Goal: Task Accomplishment & Management: Manage account settings

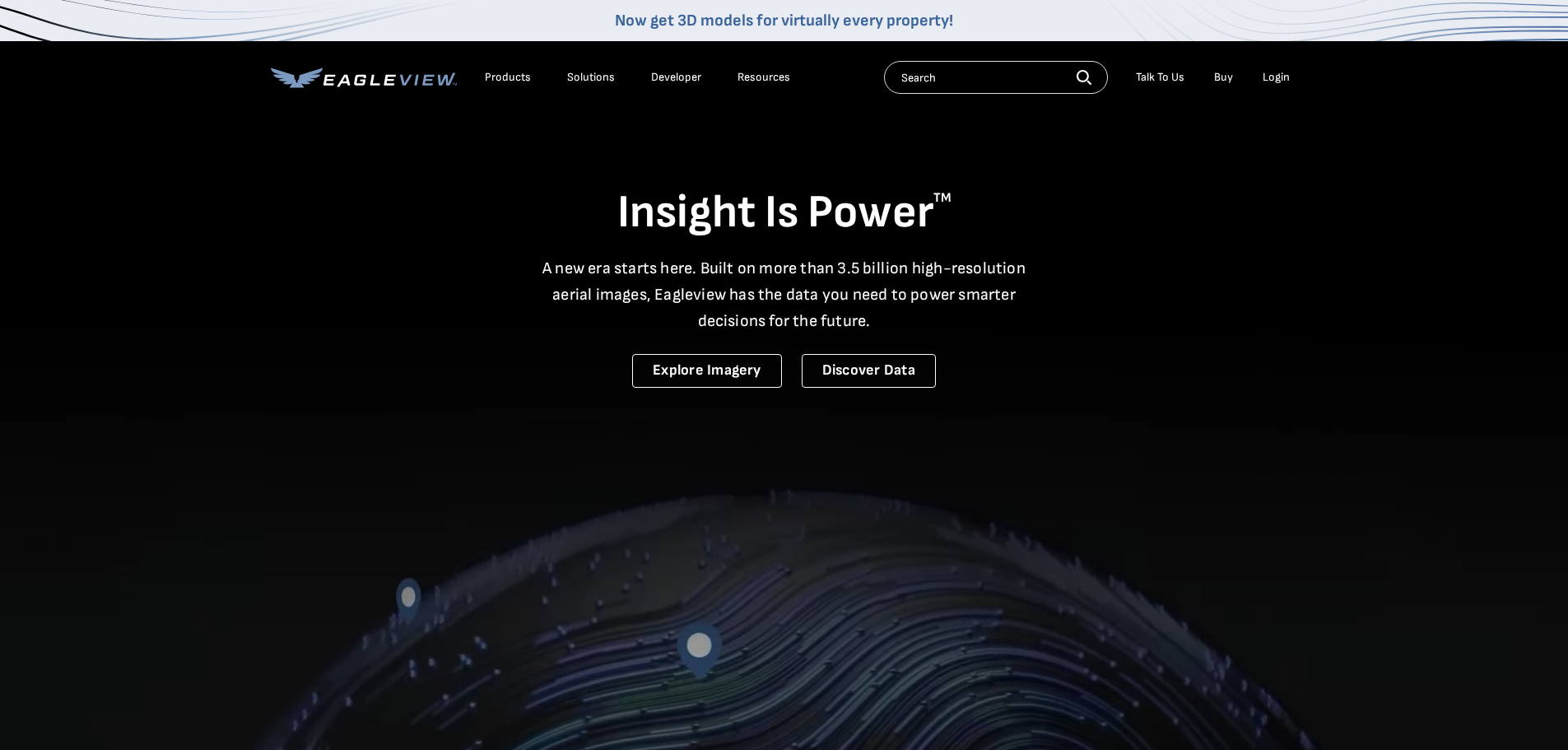
click at [1272, 75] on div "Login" at bounding box center [1276, 77] width 27 height 15
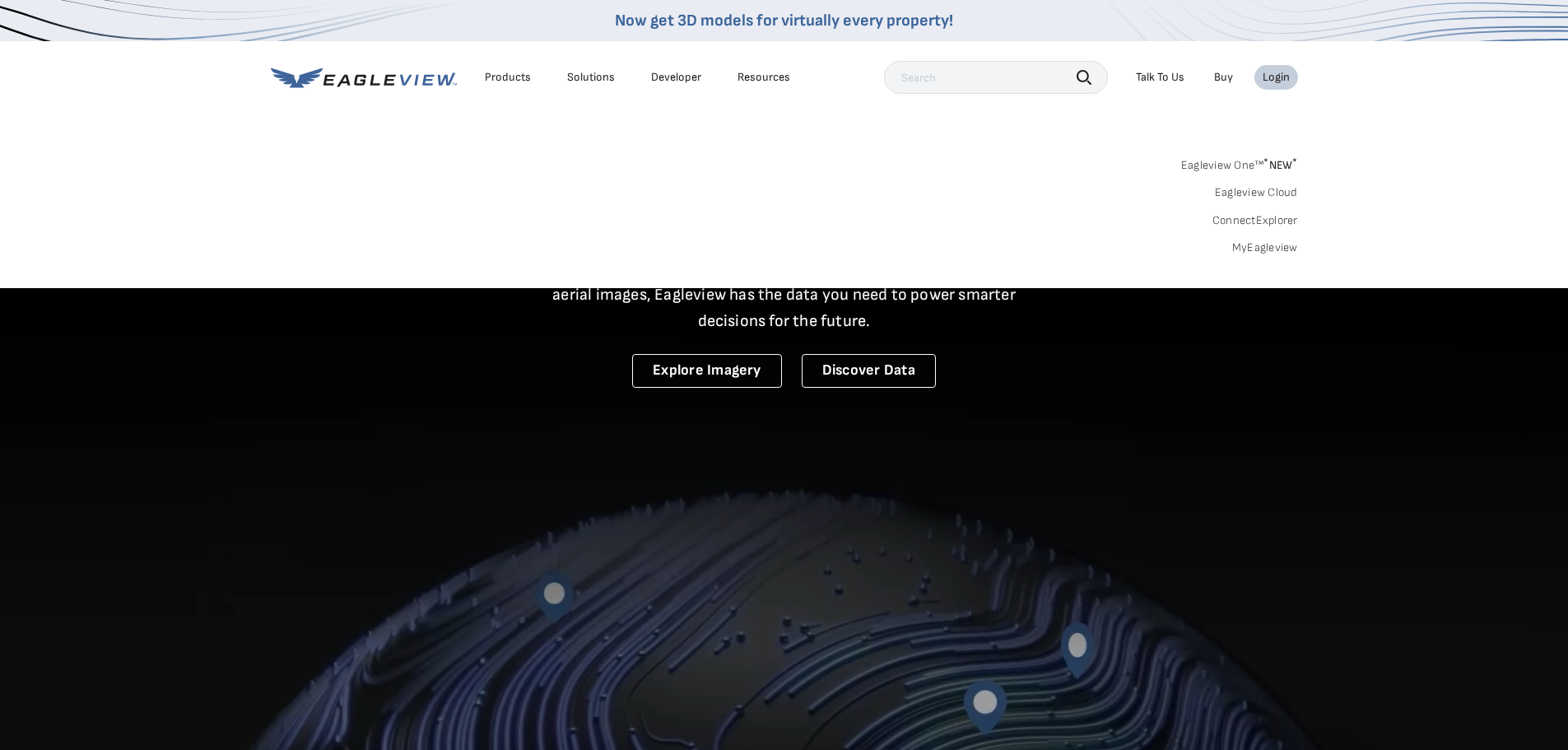
click at [1255, 246] on link "MyEagleview" at bounding box center [1265, 247] width 66 height 15
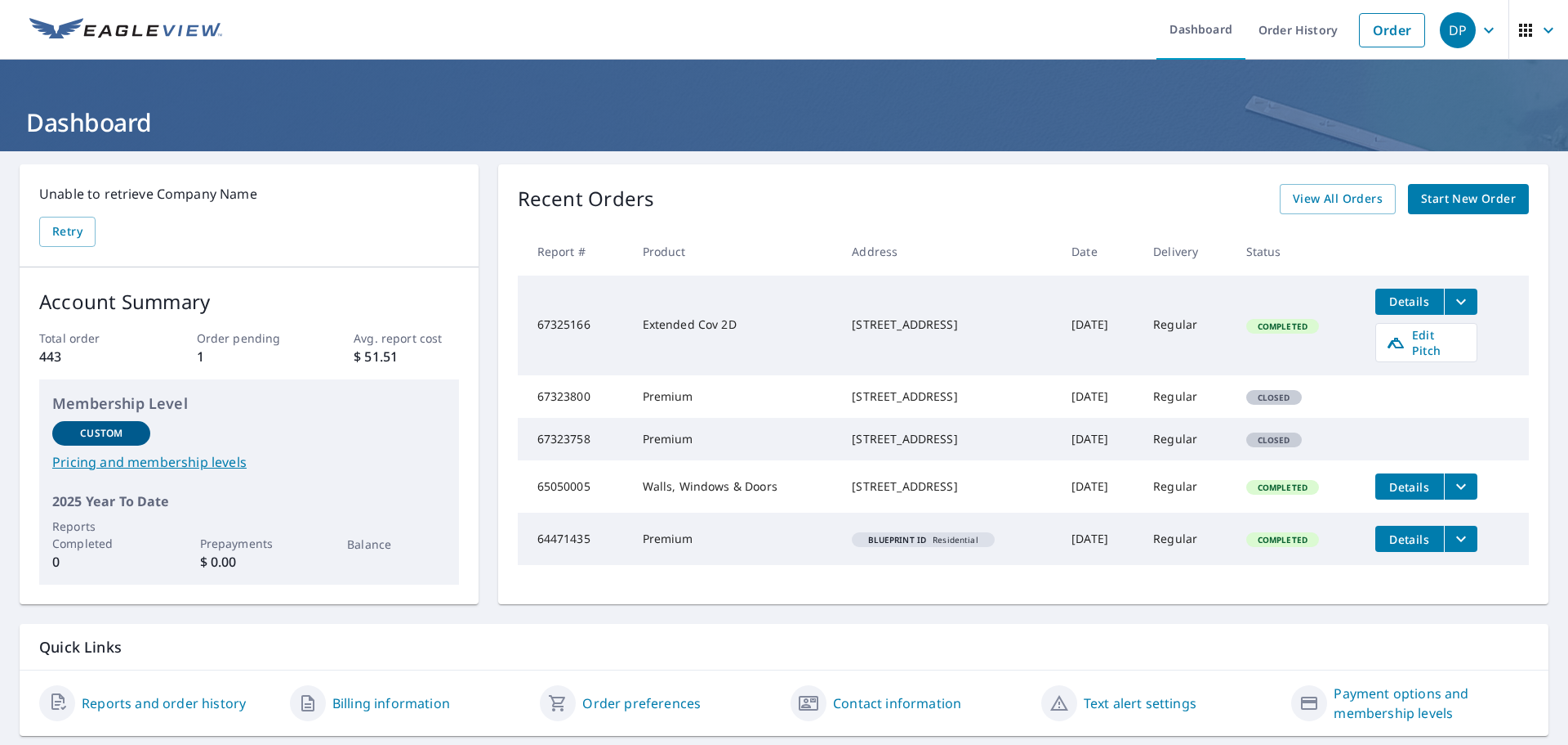
click at [1392, 302] on span "Details" at bounding box center [1409, 302] width 49 height 16
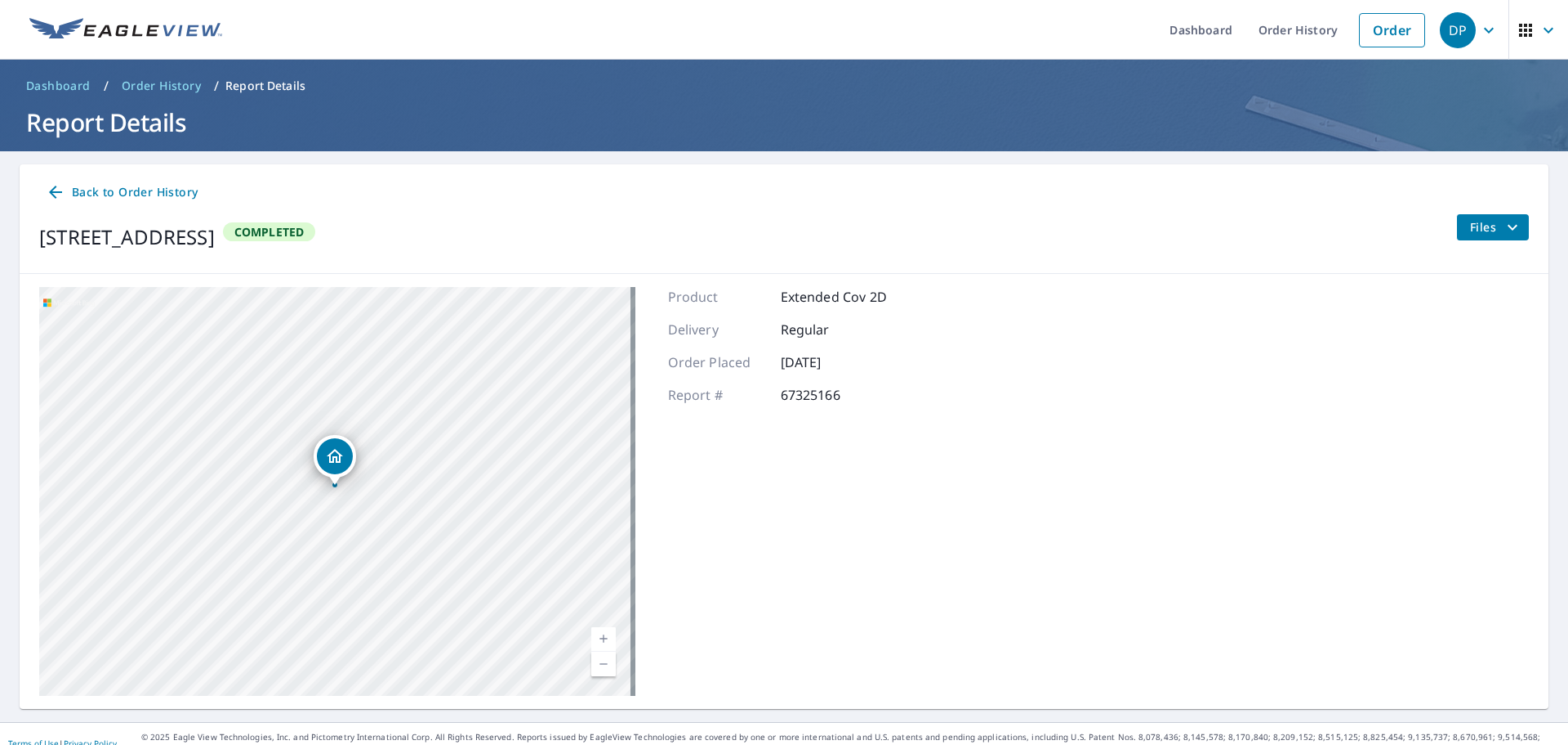
scroll to position [19, 0]
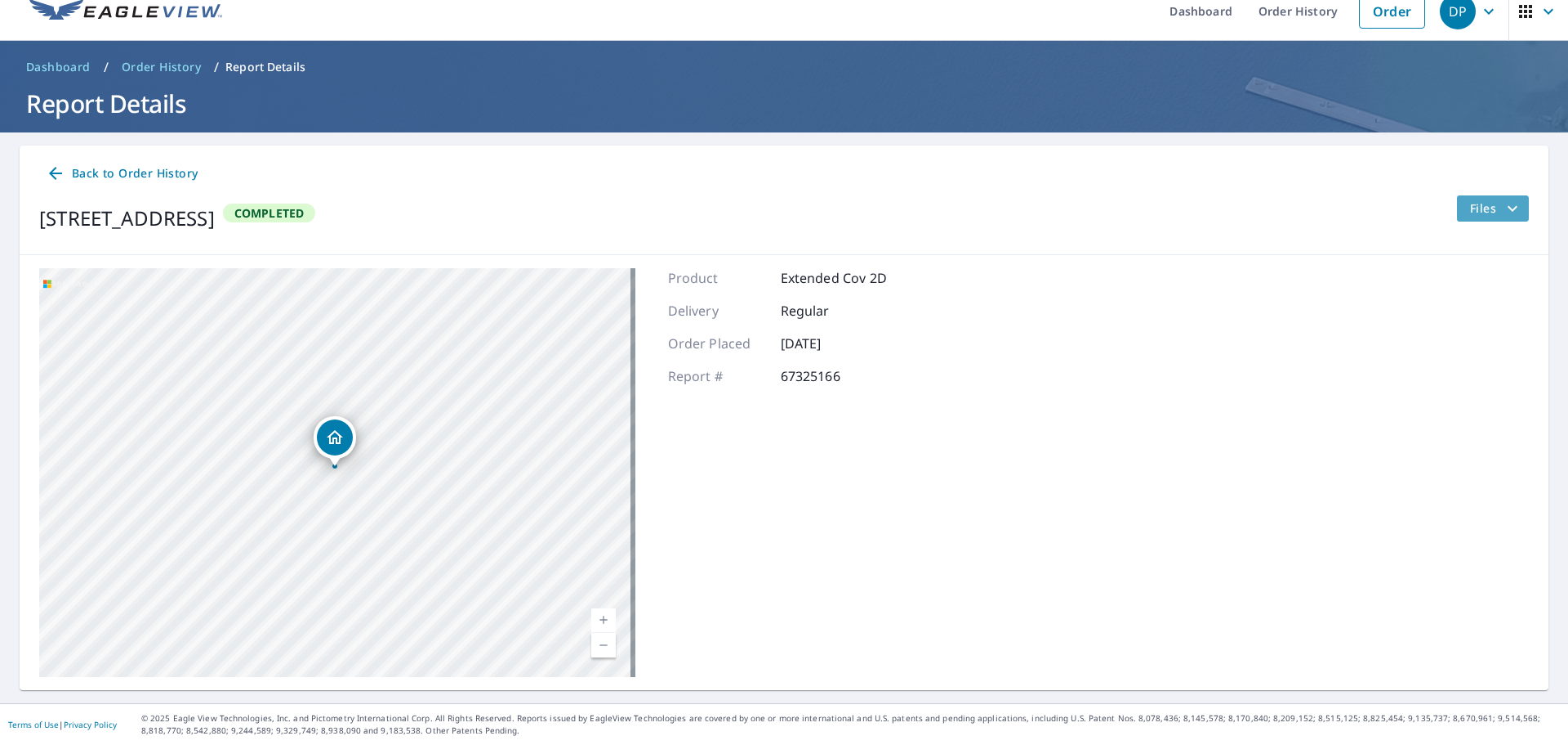
click at [1503, 208] on icon "filesDropdownBtn-67325166" at bounding box center [1513, 208] width 20 height 20
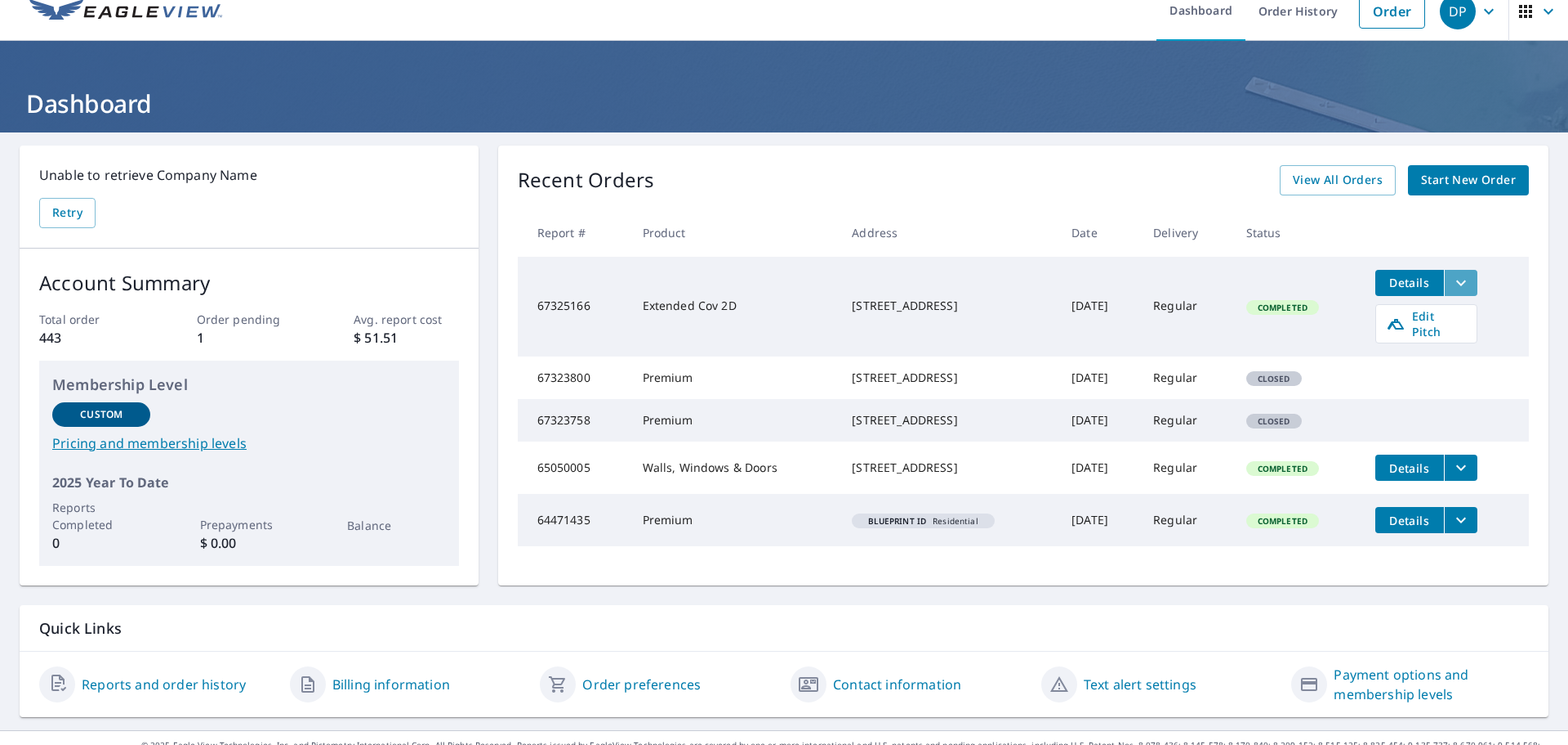
click at [1458, 286] on icon "filesDropdownBtn-67325166" at bounding box center [1462, 283] width 20 height 20
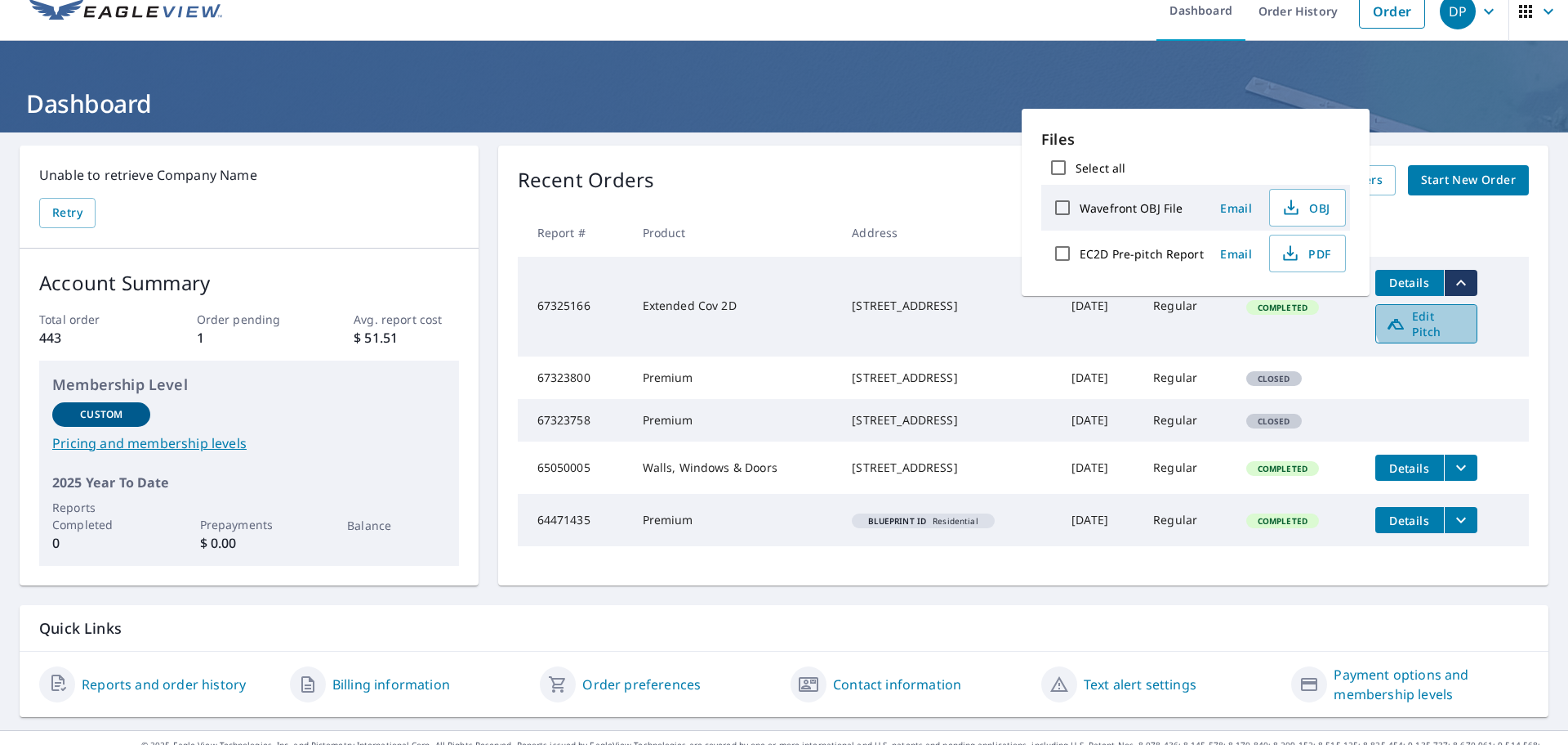
click at [1432, 314] on span "Edit Pitch" at bounding box center [1426, 323] width 81 height 31
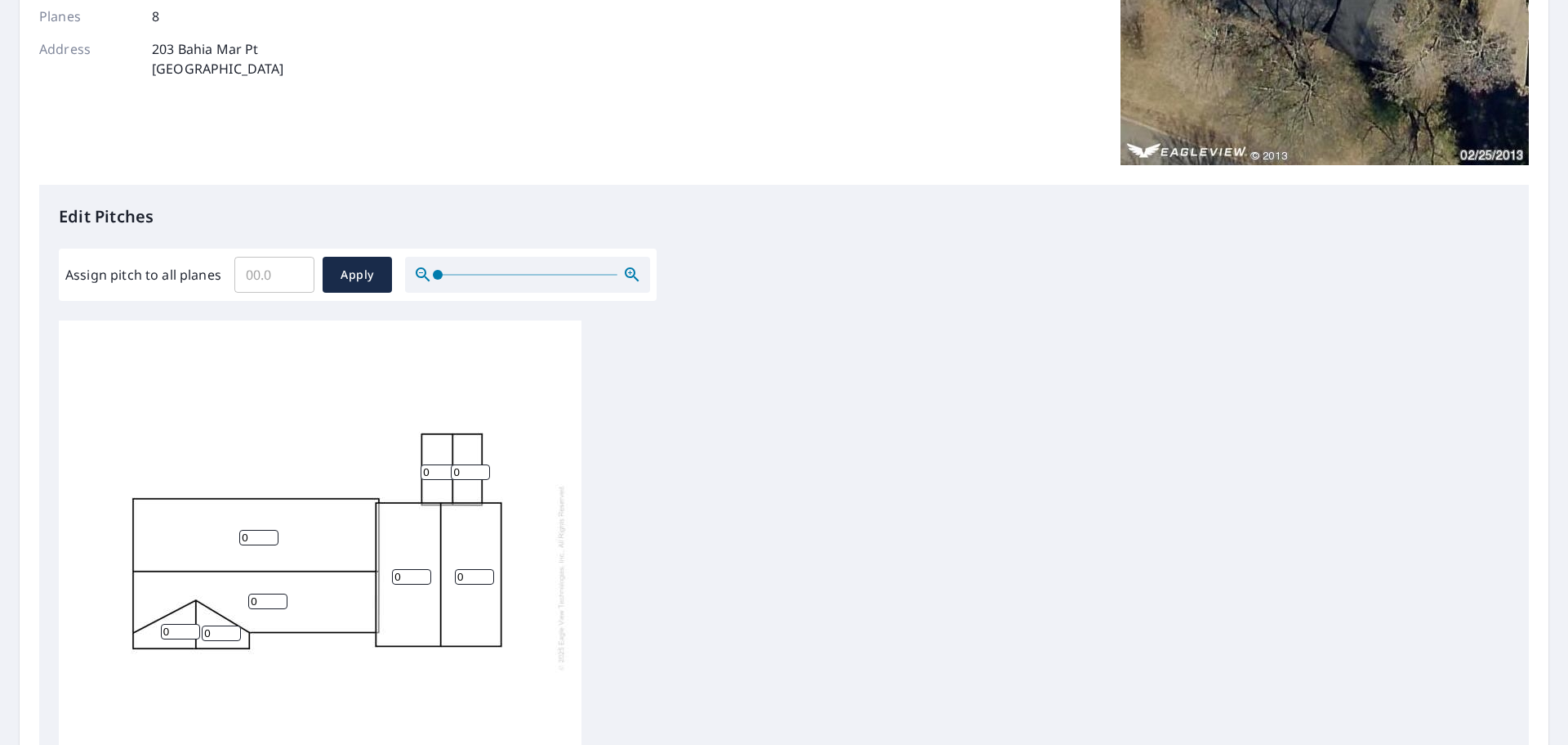
scroll to position [409, 0]
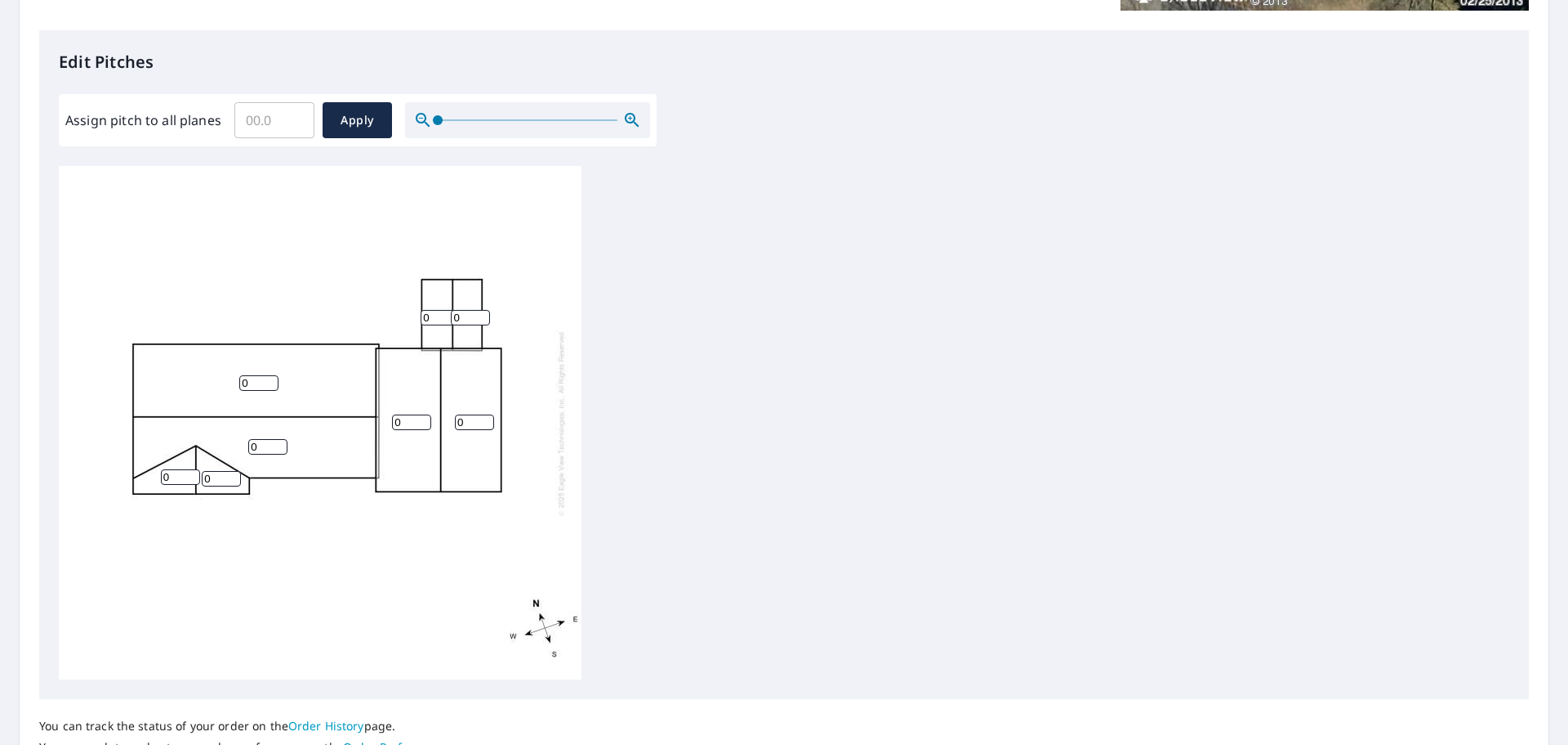
click at [281, 131] on input "Assign pitch to all planes" at bounding box center [274, 121] width 80 height 46
type input "5"
click at [366, 121] on span "Apply" at bounding box center [357, 120] width 43 height 20
type input "5"
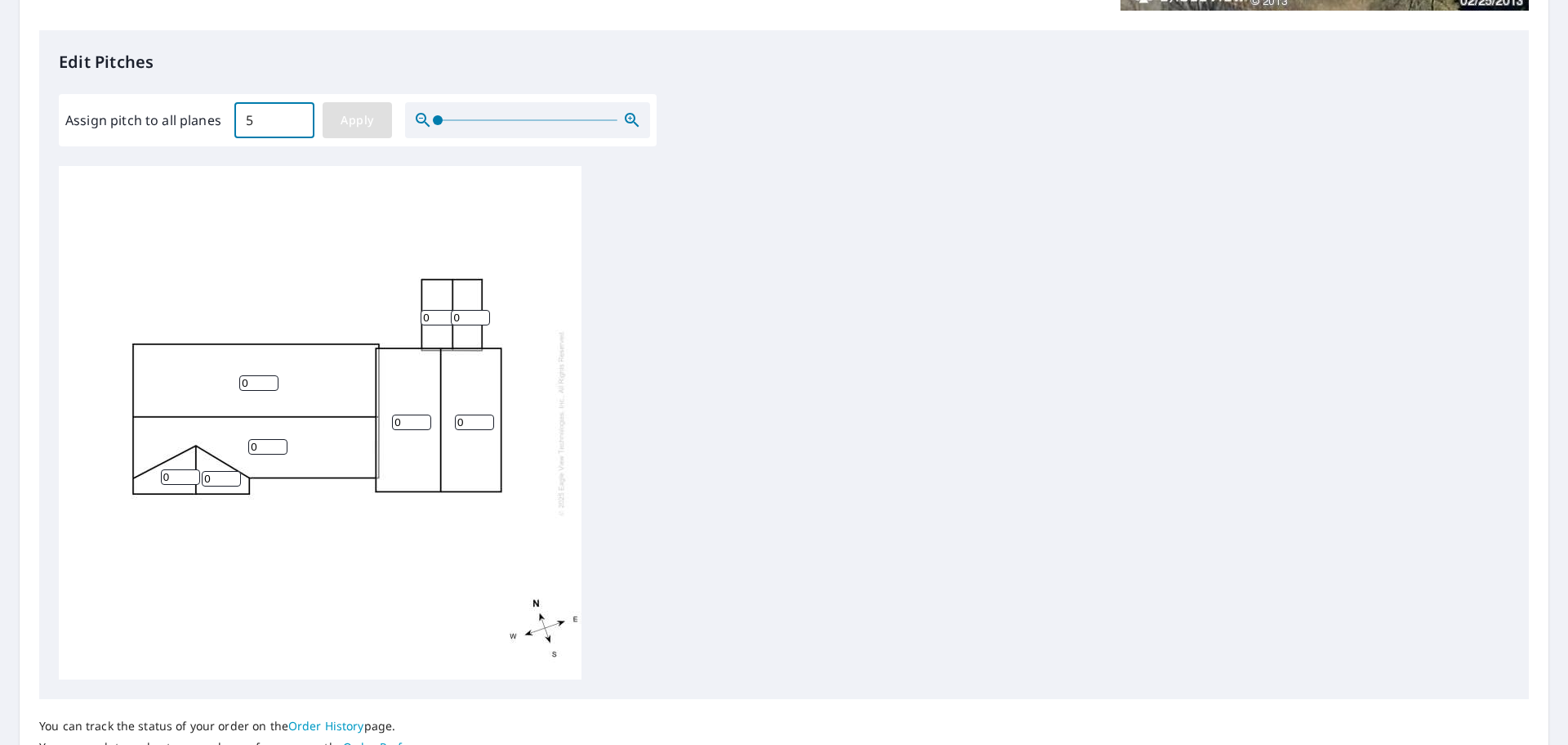
type input "5"
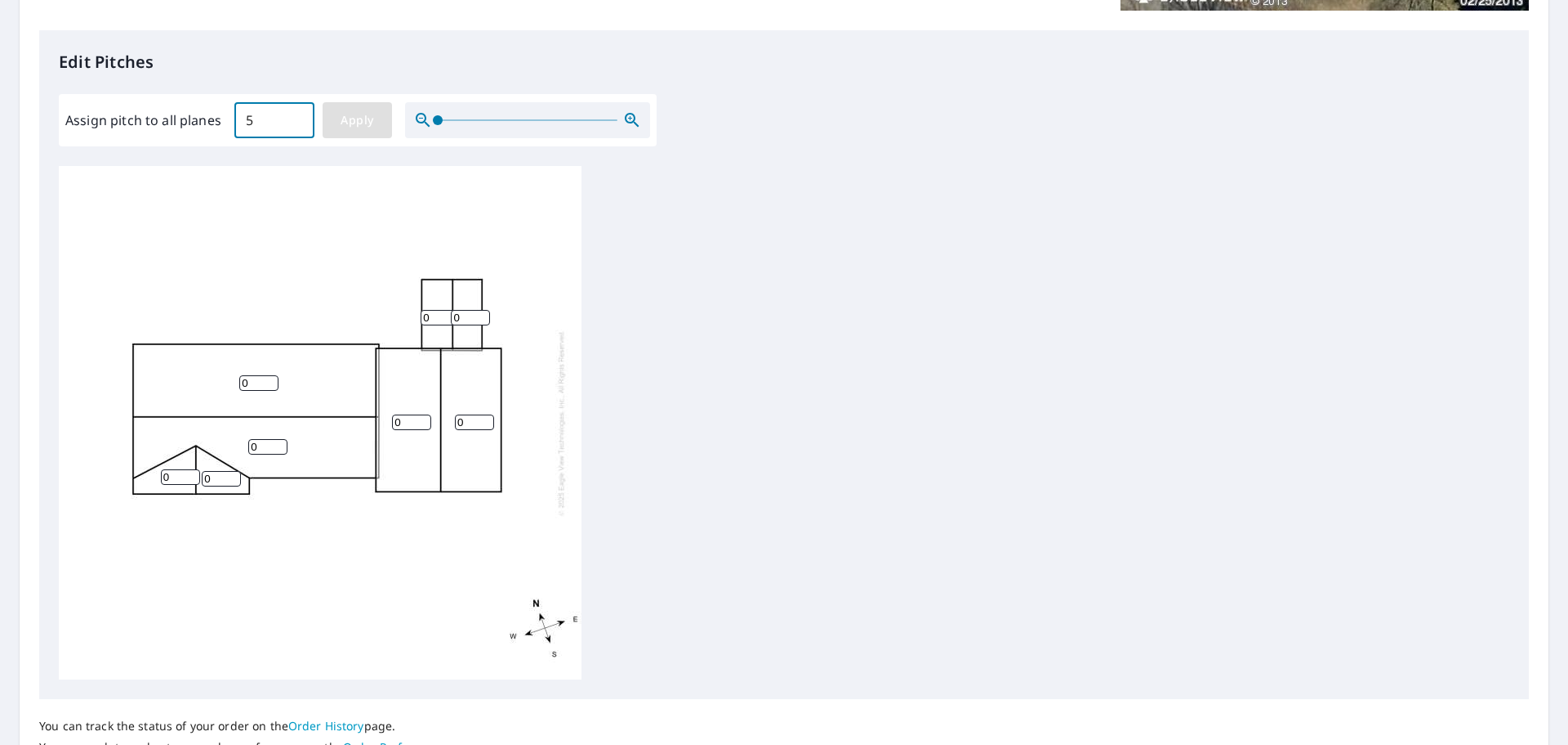
type input "5"
click at [351, 120] on span "Apply" at bounding box center [357, 120] width 43 height 20
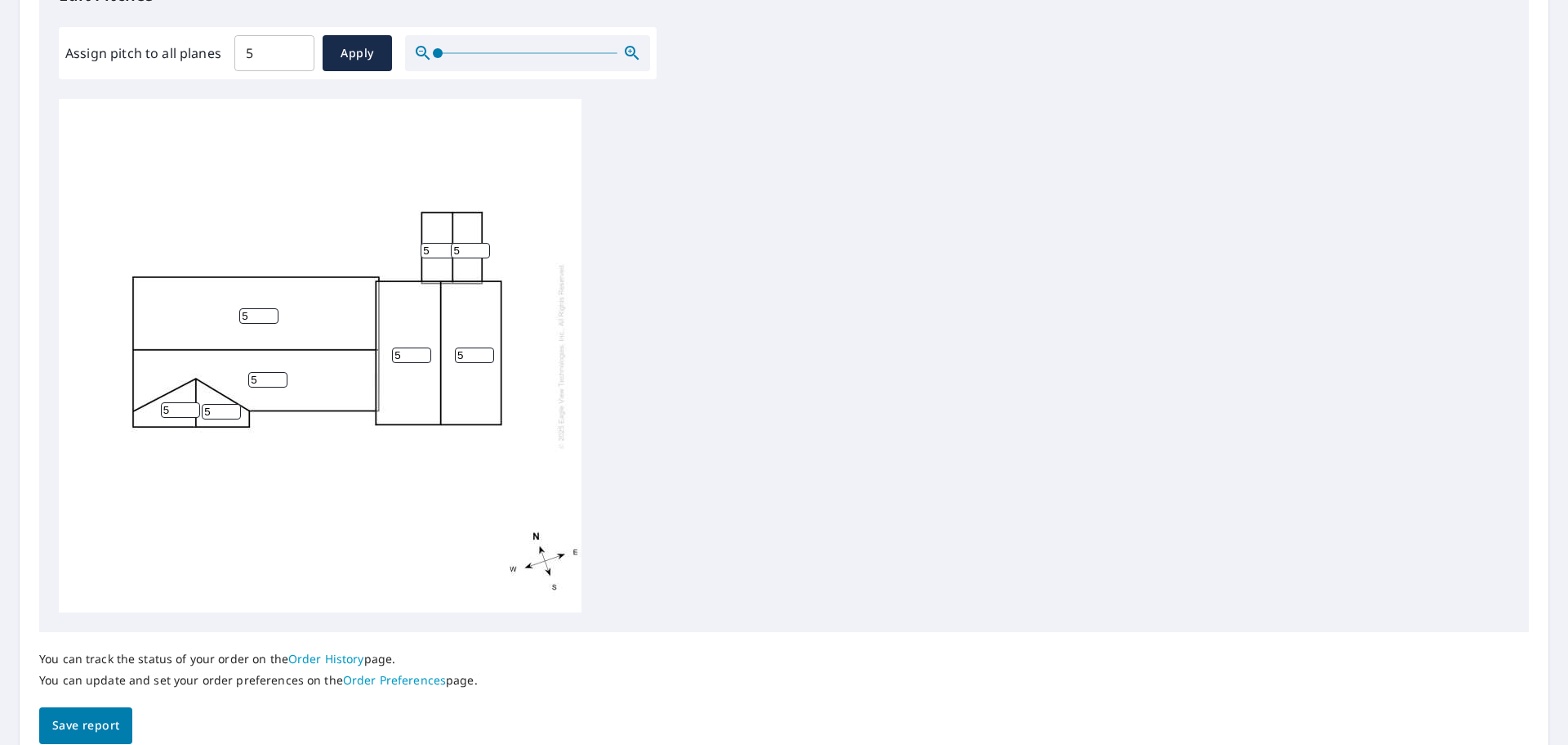
scroll to position [549, 0]
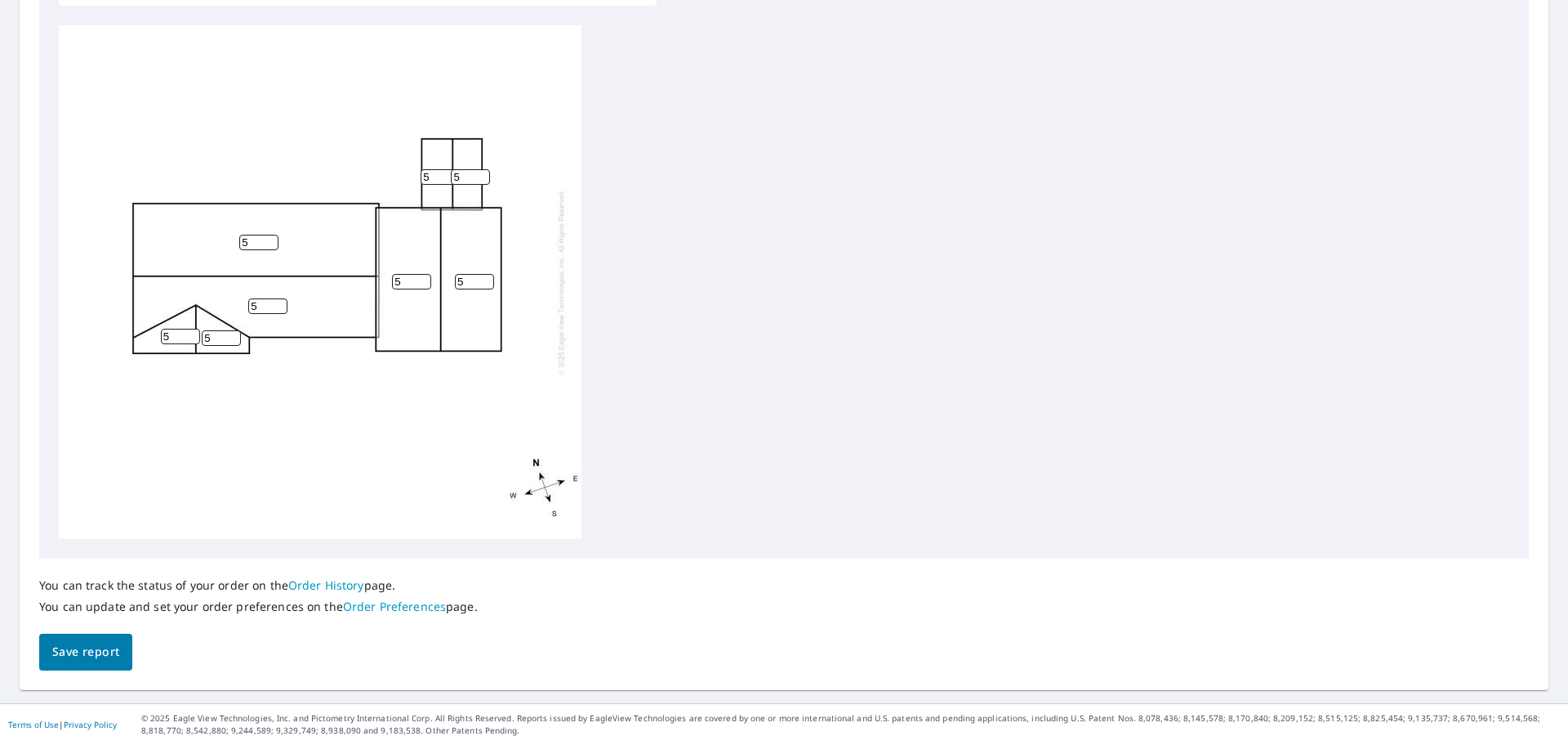
click at [96, 648] on span "Save report" at bounding box center [86, 651] width 67 height 20
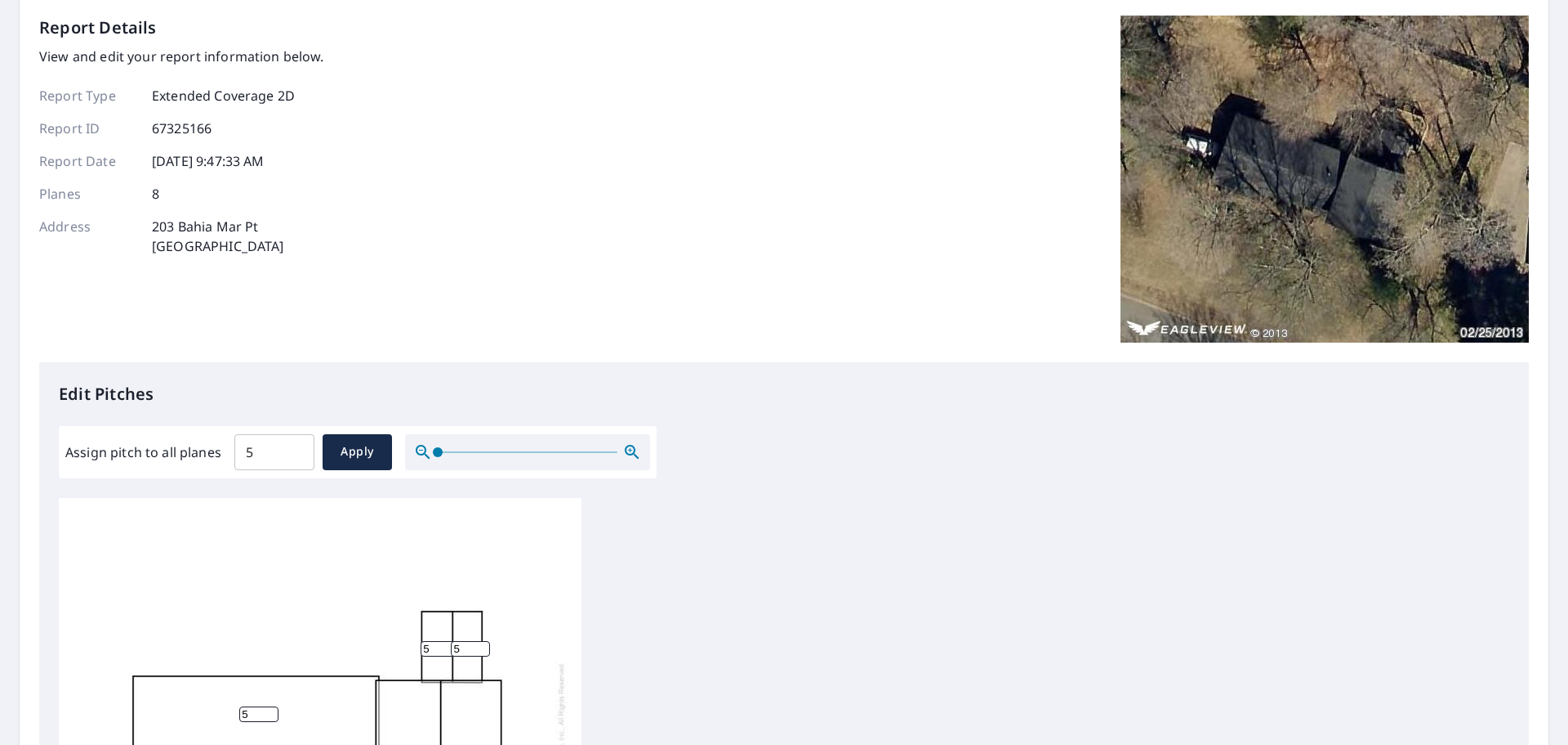
scroll to position [0, 0]
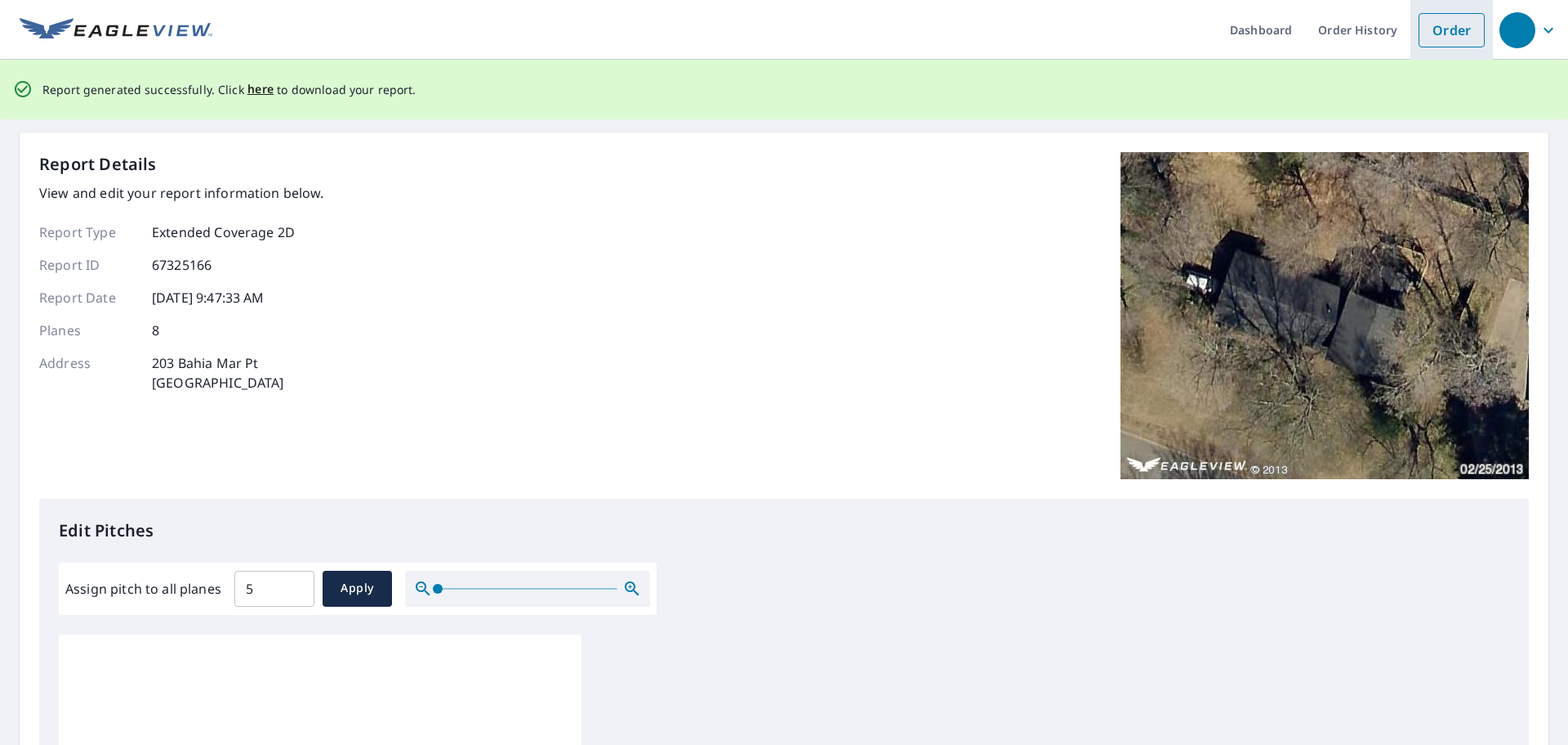
click at [1446, 40] on link "Order" at bounding box center [1452, 30] width 66 height 35
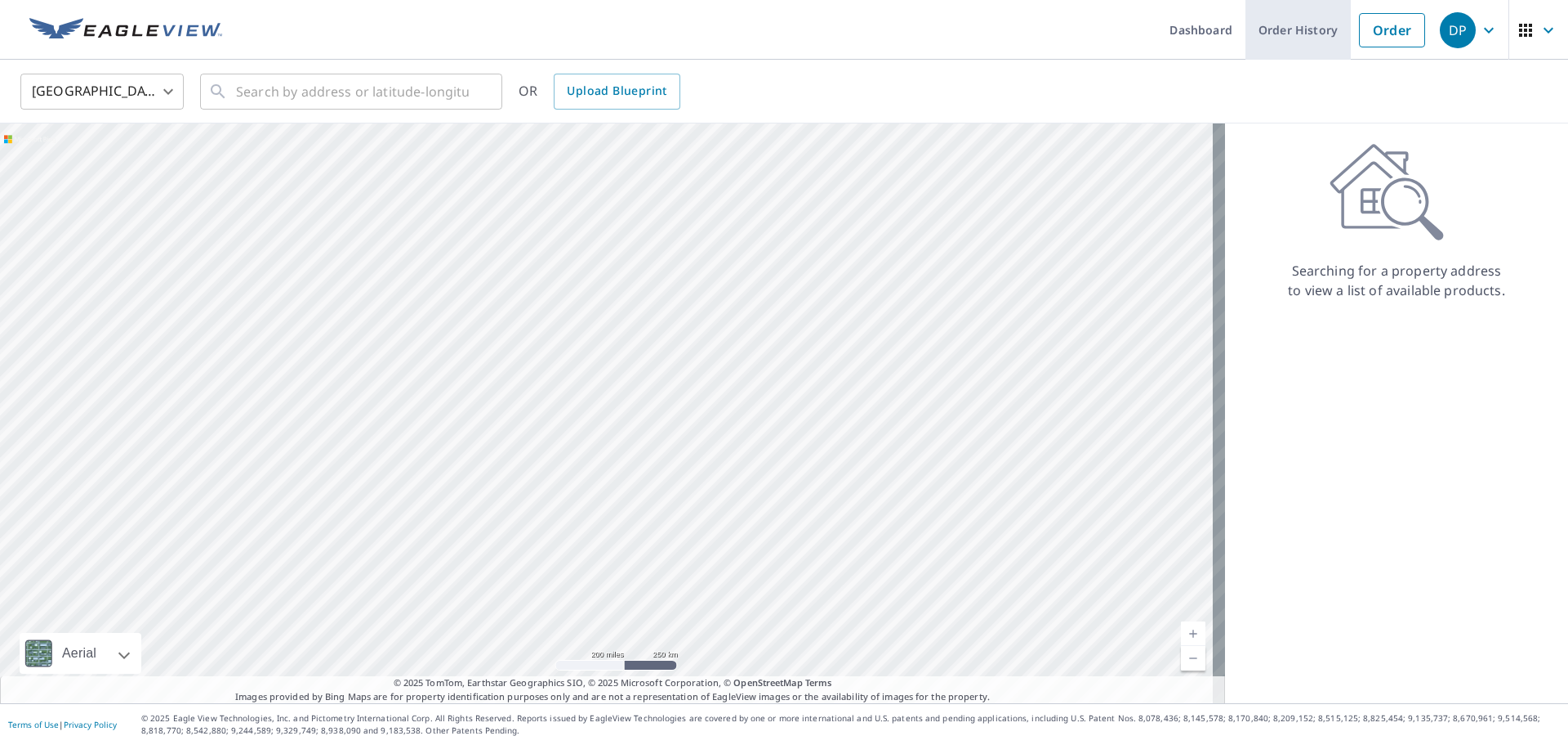
click at [1273, 35] on link "Order History" at bounding box center [1298, 29] width 105 height 59
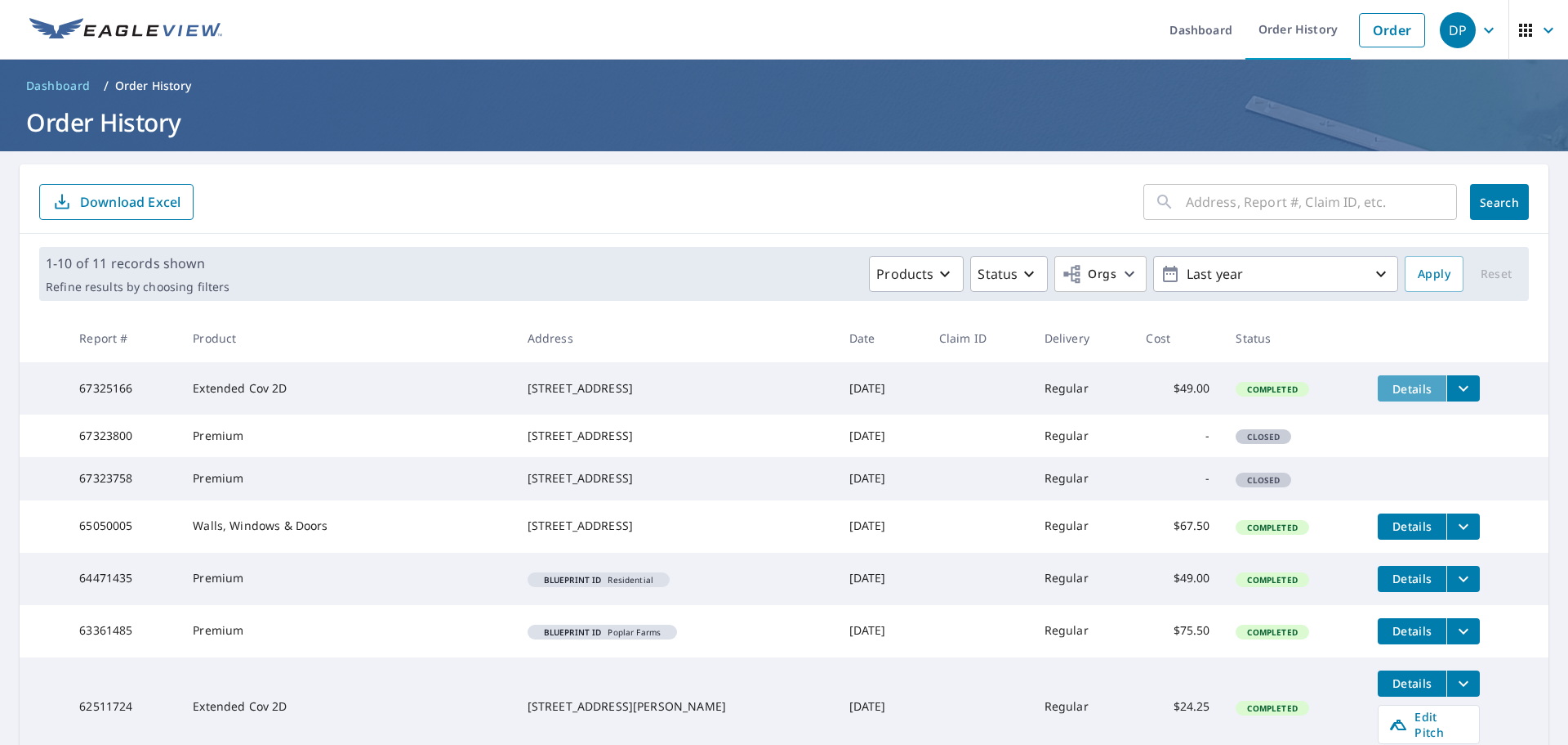
click at [1411, 382] on span "Details" at bounding box center [1412, 388] width 49 height 16
click at [1447, 394] on button "filesDropdownBtn-67325166" at bounding box center [1463, 388] width 34 height 26
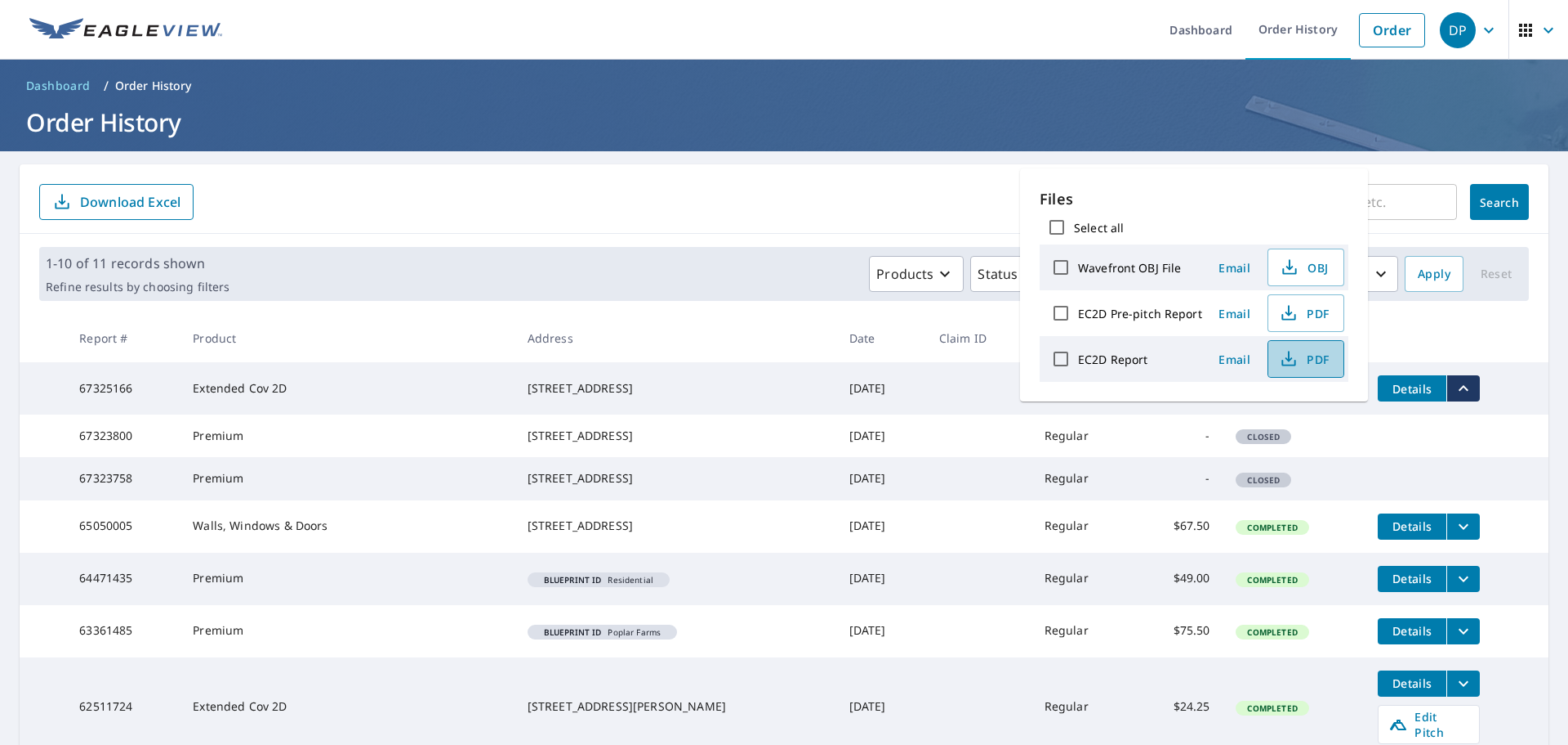
click at [1299, 362] on span "PDF" at bounding box center [1304, 358] width 52 height 20
